Goal: Task Accomplishment & Management: Use online tool/utility

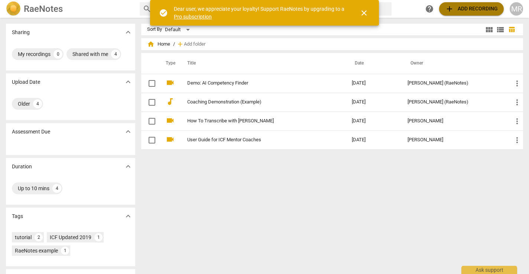
click at [453, 12] on span "add" at bounding box center [449, 8] width 9 height 9
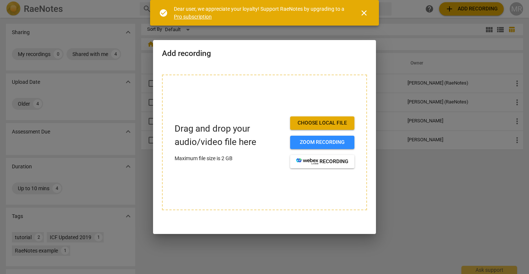
click at [364, 12] on span "close" at bounding box center [363, 13] width 9 height 9
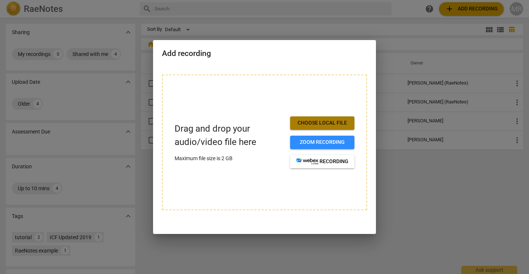
click at [312, 125] on span "Choose local file" at bounding box center [322, 123] width 52 height 7
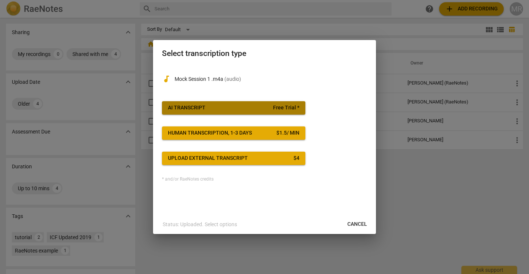
click at [237, 104] on button "AI Transcript Free Trial *" at bounding box center [233, 107] width 143 height 13
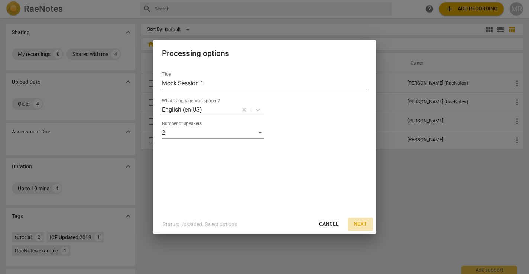
click at [361, 223] on span "Next" at bounding box center [359, 224] width 13 height 7
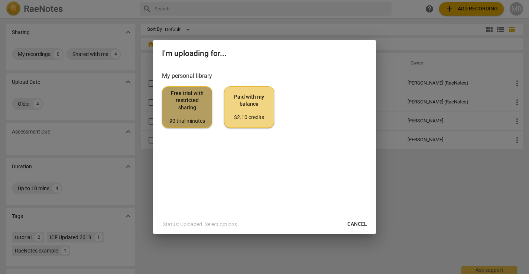
click at [196, 100] on span "Free trial with restricted sharing 90 trial minutes" at bounding box center [186, 107] width 37 height 35
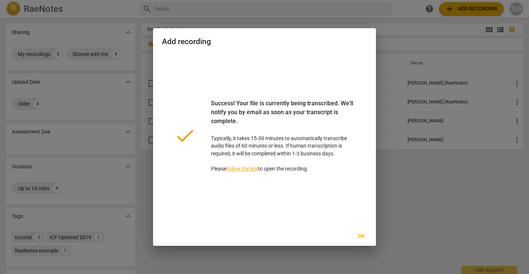
click at [246, 168] on link "follow the link" at bounding box center [242, 169] width 32 height 6
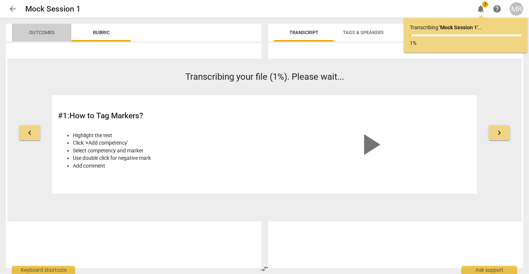
click at [39, 36] on span "Outcomes" at bounding box center [41, 33] width 43 height 10
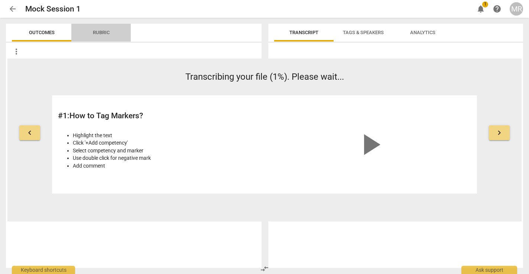
click at [99, 35] on span "Rubric" at bounding box center [101, 33] width 17 height 6
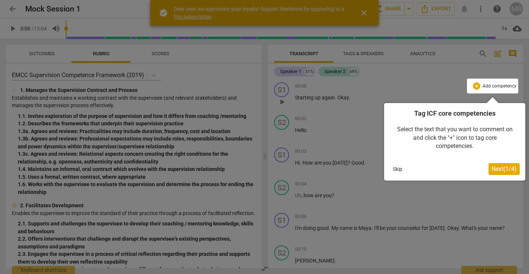
click at [494, 167] on span "Next ( 1 / 4 )" at bounding box center [503, 169] width 25 height 7
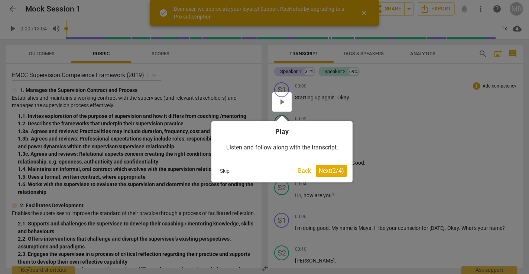
click at [332, 169] on span "Next ( 2 / 4 )" at bounding box center [331, 170] width 25 height 7
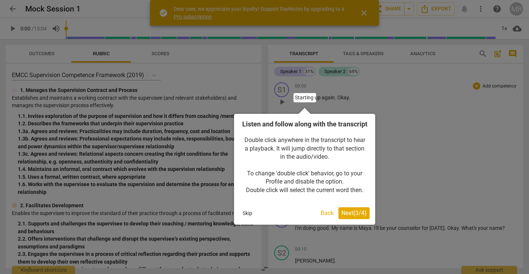
click at [349, 217] on span "Next ( 3 / 4 )" at bounding box center [353, 213] width 25 height 7
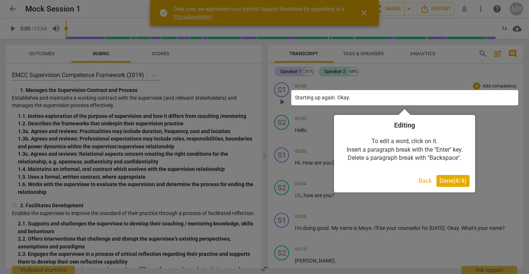
click at [449, 176] on button "Done ( 4 / 4 )" at bounding box center [452, 181] width 33 height 12
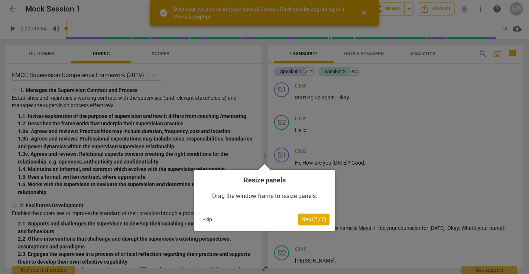
click at [304, 218] on span "Next ( 1 / 7 )" at bounding box center [313, 219] width 25 height 7
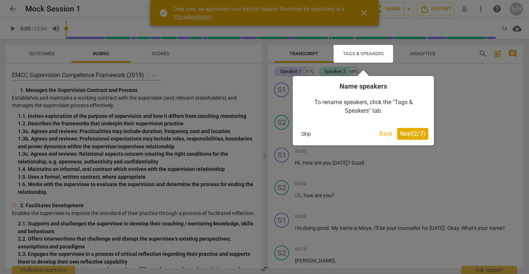
click at [411, 135] on span "Next ( 2 / 7 )" at bounding box center [412, 133] width 25 height 7
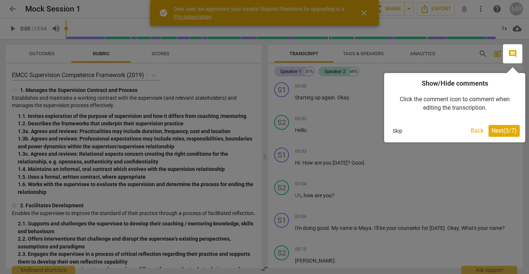
click at [497, 134] on span "Next ( 3 / 7 )" at bounding box center [503, 130] width 25 height 7
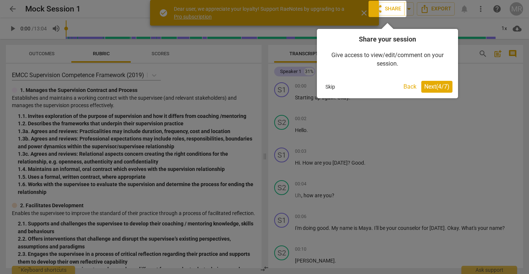
click at [440, 88] on span "Next ( 4 / 7 )" at bounding box center [436, 86] width 25 height 7
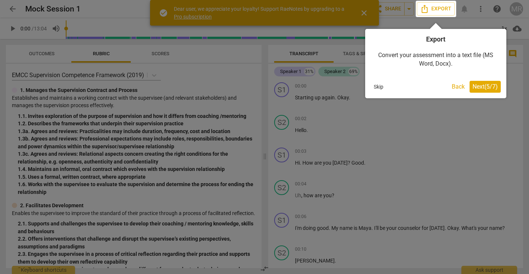
click at [487, 85] on span "Next ( 5 / 7 )" at bounding box center [484, 86] width 25 height 7
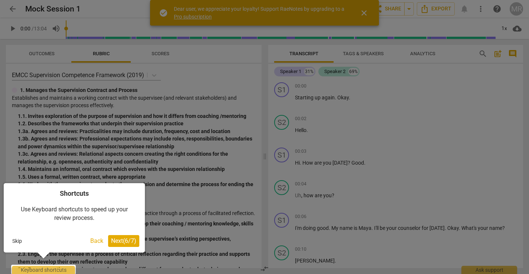
click at [120, 241] on span "Next ( 6 / 7 )" at bounding box center [123, 241] width 25 height 7
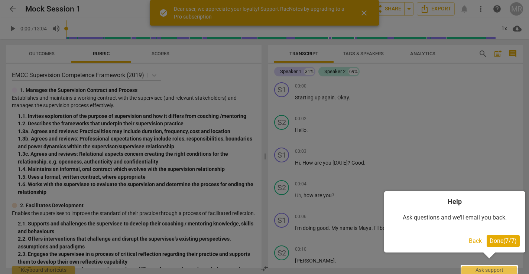
click at [500, 238] on span "Done ( 7 / 7 )" at bounding box center [502, 241] width 27 height 7
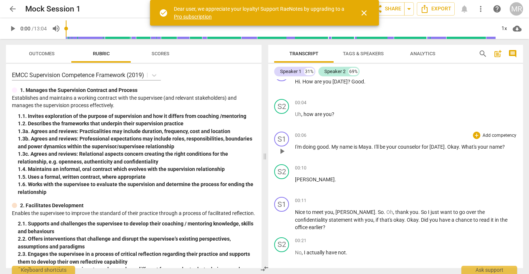
scroll to position [85, 0]
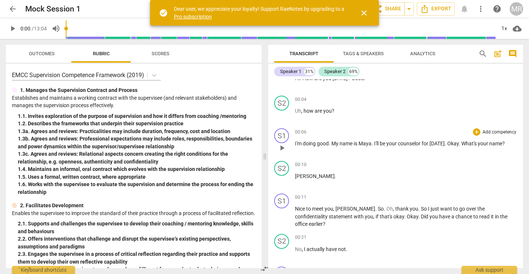
click at [365, 143] on span "Maya" at bounding box center [364, 144] width 13 height 6
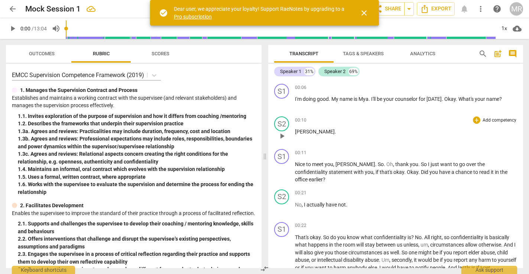
scroll to position [132, 0]
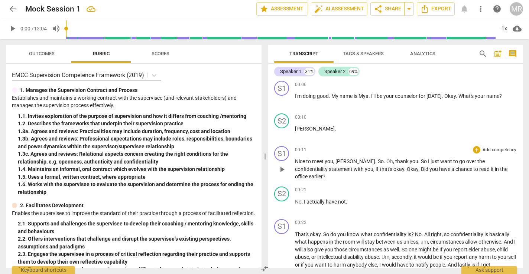
click at [375, 159] on span "." at bounding box center [376, 162] width 3 height 6
click at [281, 166] on span "play_arrow" at bounding box center [281, 169] width 9 height 9
click at [281, 166] on span "pause" at bounding box center [281, 169] width 9 height 9
click at [378, 161] on span "So" at bounding box center [381, 162] width 6 height 6
click at [487, 150] on p "Add competency" at bounding box center [499, 150] width 35 height 7
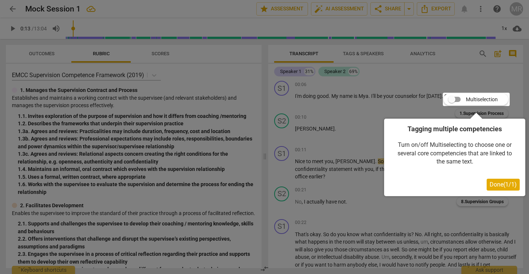
click at [498, 187] on span "Done ( 1 / 1 )" at bounding box center [502, 184] width 27 height 7
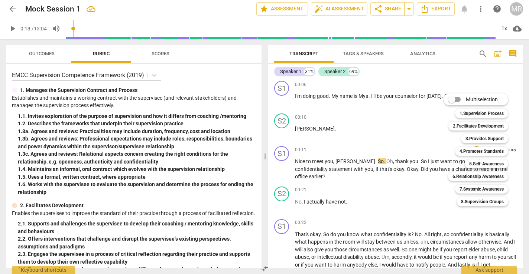
click at [406, 183] on div at bounding box center [264, 137] width 529 height 274
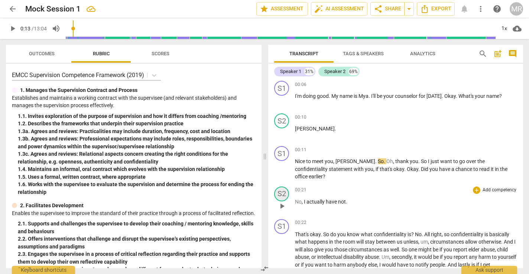
click at [279, 189] on div "S2" at bounding box center [281, 194] width 15 height 15
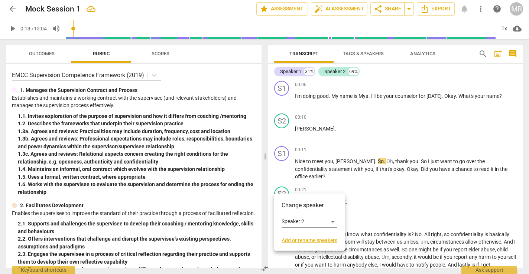
click at [282, 170] on div at bounding box center [264, 137] width 529 height 274
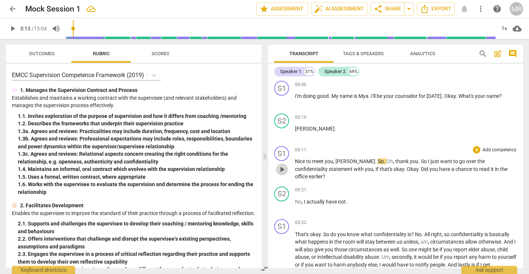
click at [287, 167] on span "play_arrow" at bounding box center [282, 169] width 12 height 9
click at [284, 166] on span "pause" at bounding box center [281, 169] width 9 height 9
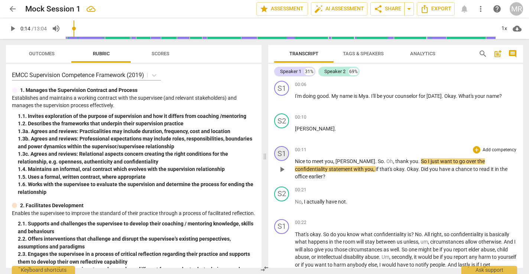
click at [281, 154] on div "S1" at bounding box center [281, 153] width 15 height 15
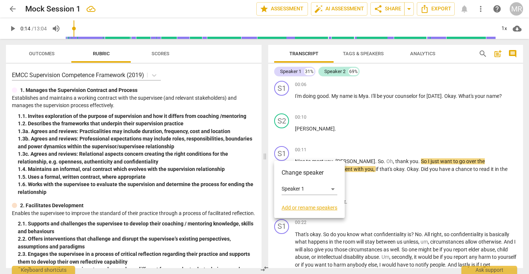
click at [294, 208] on link "Add or rename speakers" at bounding box center [309, 208] width 56 height 6
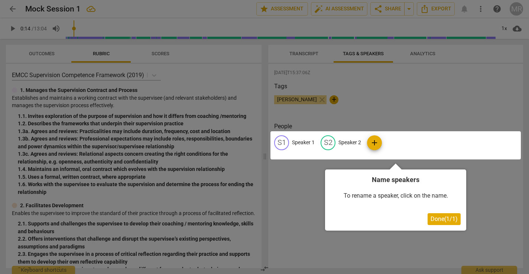
click at [332, 144] on div at bounding box center [395, 145] width 250 height 28
click at [435, 219] on span "Done ( 1 / 1 )" at bounding box center [443, 219] width 27 height 7
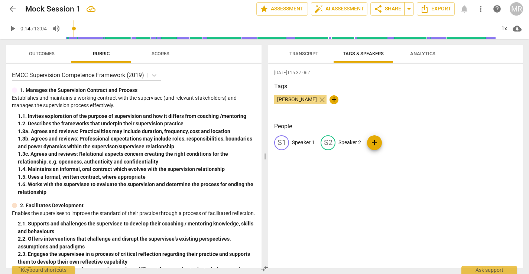
click at [330, 140] on div "S2" at bounding box center [327, 143] width 15 height 15
click at [414, 154] on div "S1 Speaker 1 edit Speaker 2 delete add" at bounding box center [395, 146] width 243 height 21
click at [301, 55] on span "Transcript" at bounding box center [303, 54] width 29 height 6
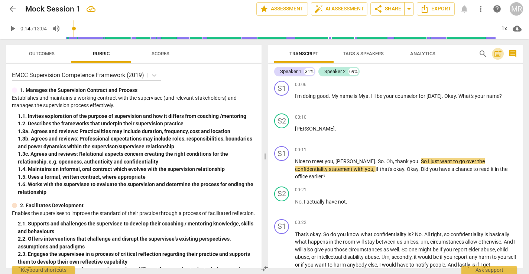
click at [497, 54] on span "post_add" at bounding box center [497, 53] width 9 height 9
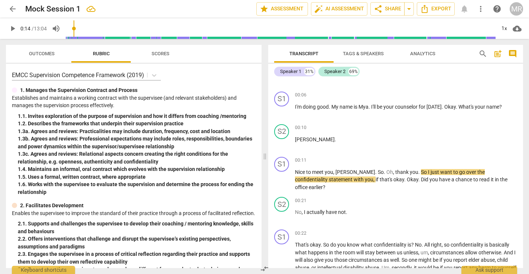
scroll to position [173, 0]
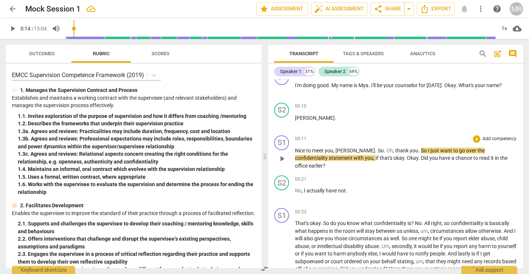
click at [362, 162] on div "S1 play_arrow pause 00:11 + Add competency keyboard_arrow_right Nice to meet yo…" at bounding box center [395, 153] width 255 height 40
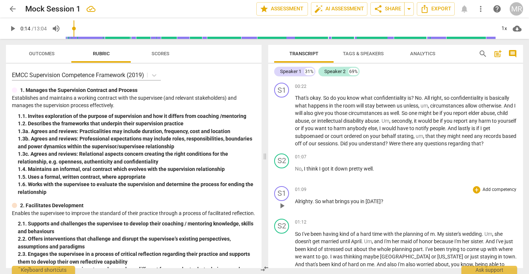
scroll to position [304, 0]
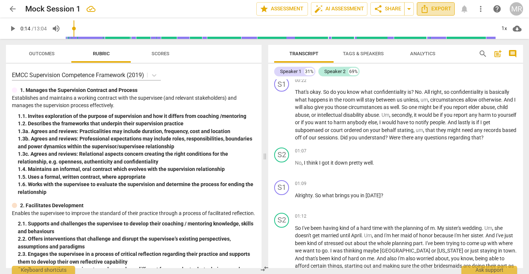
click at [436, 5] on span "Export" at bounding box center [435, 8] width 31 height 9
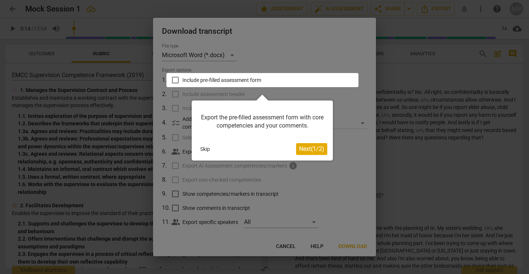
click at [301, 152] on span "Next ( 1 / 2 )" at bounding box center [311, 149] width 25 height 7
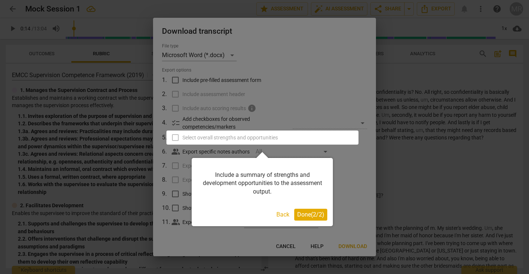
click at [305, 212] on span "Done ( 2 / 2 )" at bounding box center [310, 214] width 27 height 7
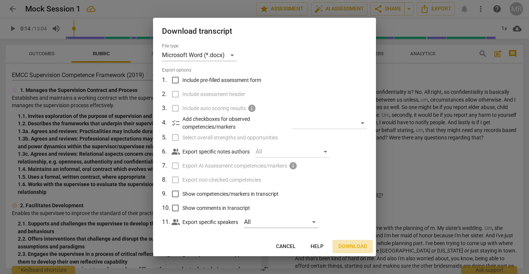
click at [358, 244] on span "Download" at bounding box center [352, 246] width 29 height 7
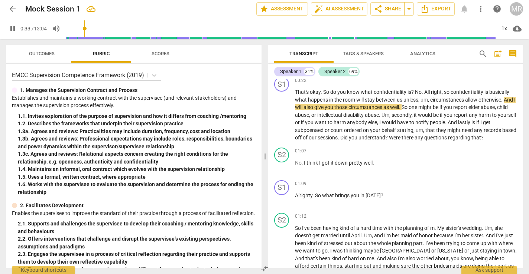
click at [13, 29] on span "pause" at bounding box center [12, 28] width 9 height 9
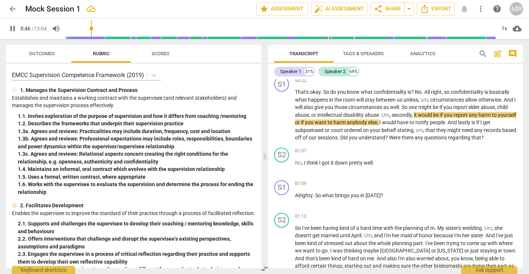
click at [15, 29] on span "pause" at bounding box center [12, 28] width 9 height 9
type input "47"
